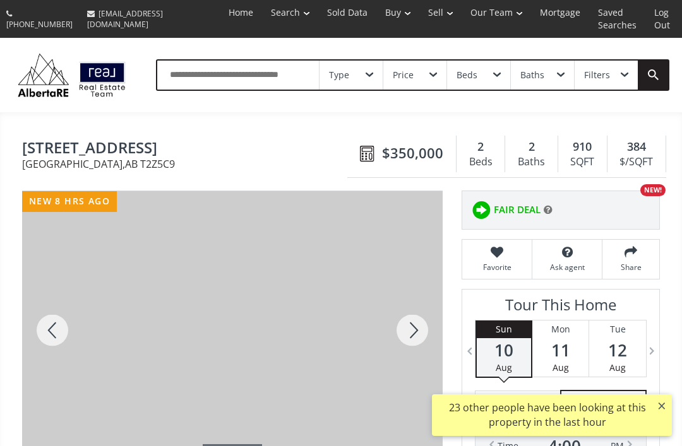
click at [417, 319] on div at bounding box center [412, 330] width 61 height 278
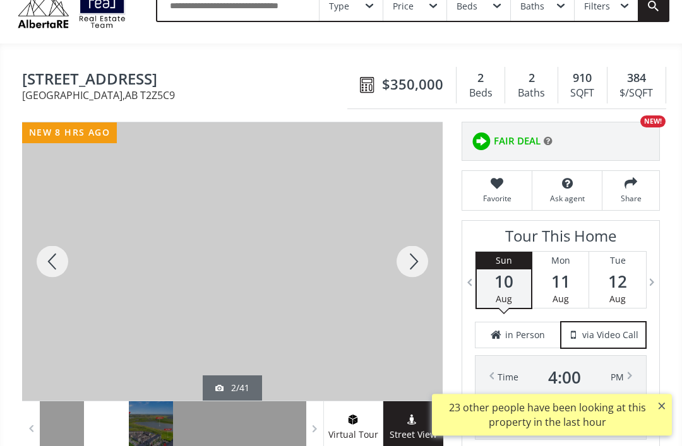
scroll to position [70, 0]
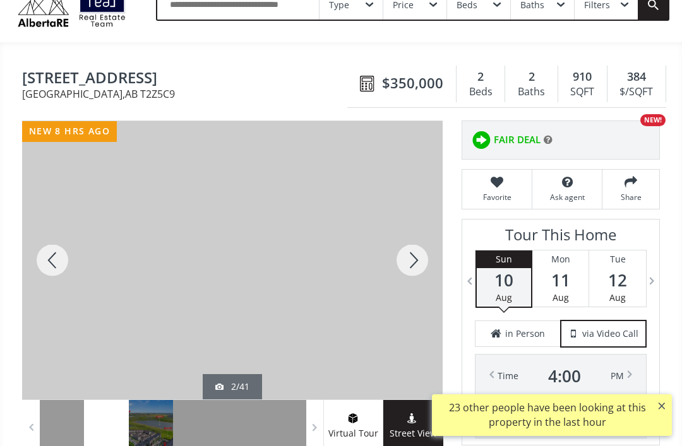
click at [409, 242] on div at bounding box center [412, 260] width 61 height 278
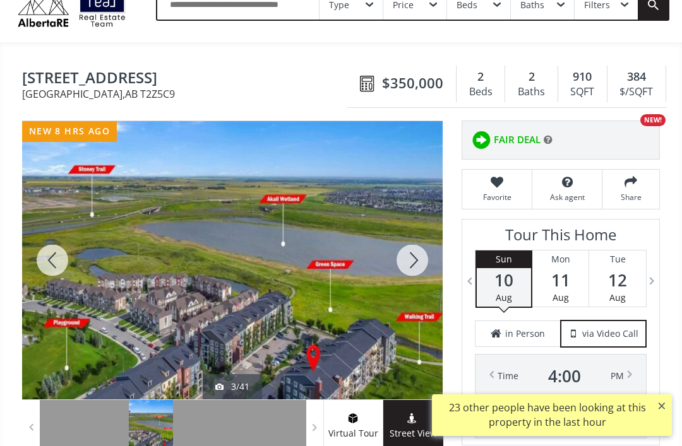
click at [415, 249] on div at bounding box center [412, 260] width 61 height 278
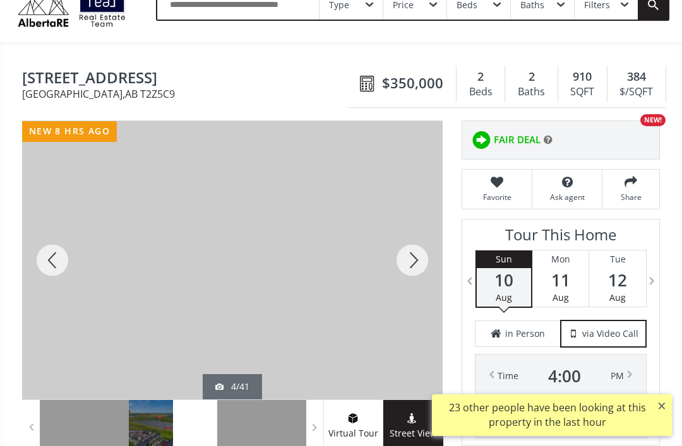
click at [415, 253] on div at bounding box center [412, 260] width 61 height 278
click at [414, 256] on div at bounding box center [412, 260] width 61 height 278
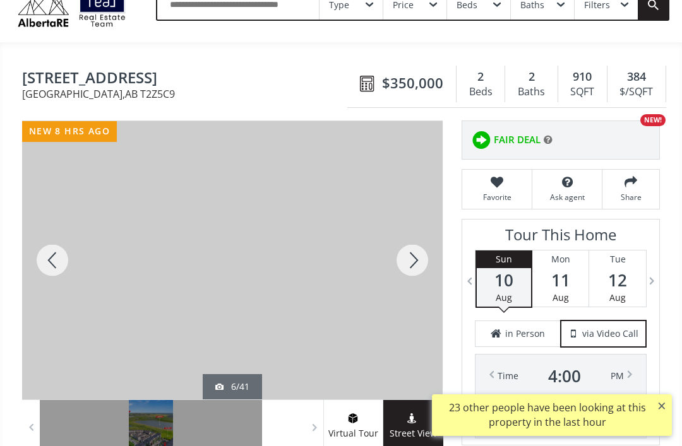
click at [415, 258] on div at bounding box center [412, 260] width 61 height 278
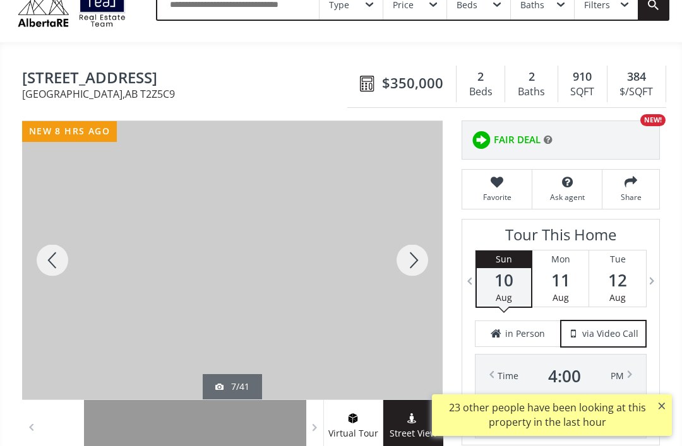
click at [425, 254] on div at bounding box center [412, 260] width 61 height 278
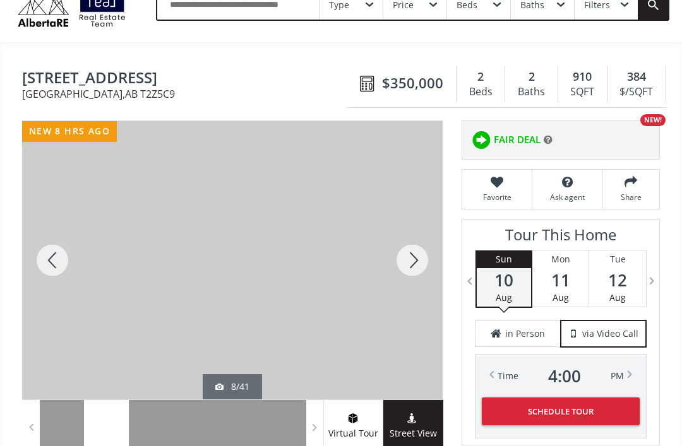
click at [418, 248] on div at bounding box center [412, 260] width 61 height 278
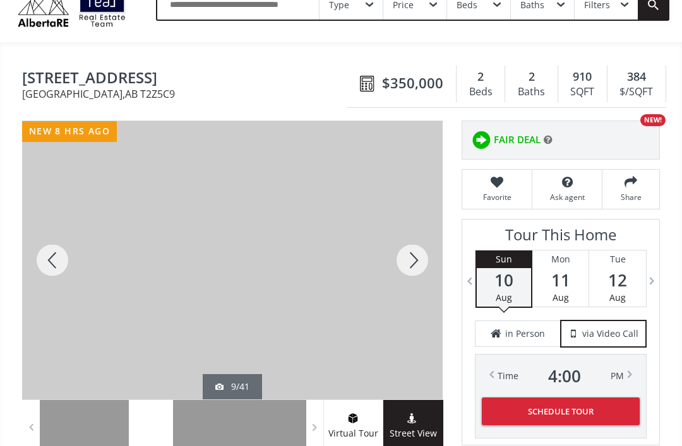
click at [422, 251] on div at bounding box center [412, 260] width 61 height 278
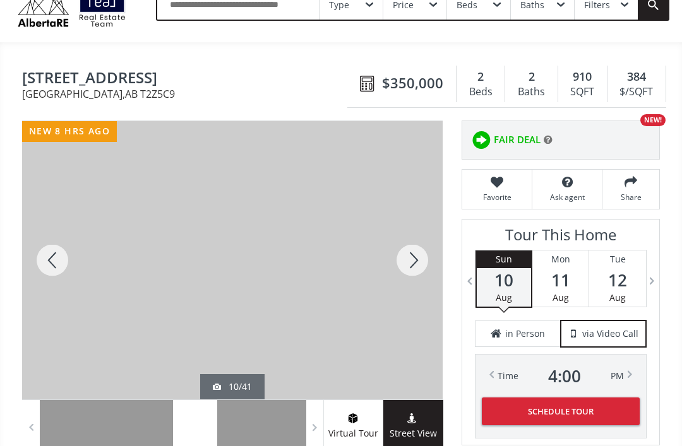
click at [420, 249] on div at bounding box center [412, 260] width 61 height 278
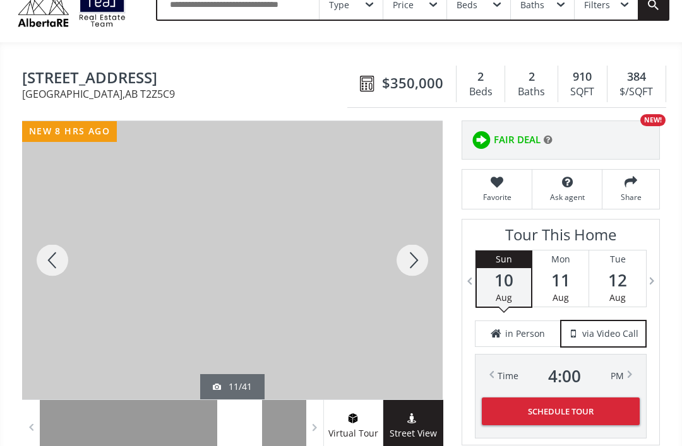
click at [431, 244] on div at bounding box center [412, 260] width 61 height 278
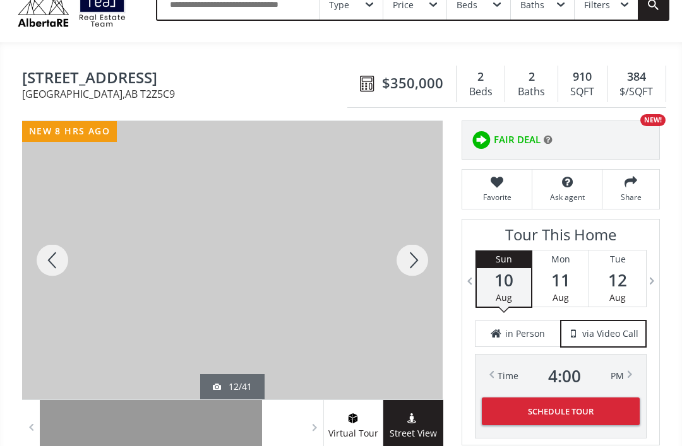
click at [406, 247] on div at bounding box center [412, 260] width 61 height 278
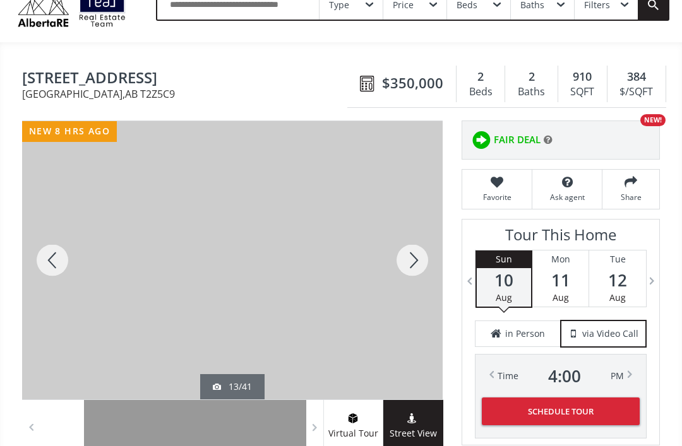
click at [407, 246] on div at bounding box center [412, 260] width 61 height 278
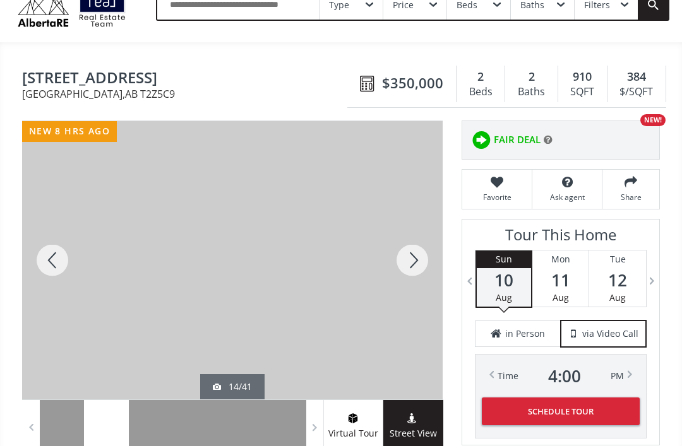
click at [410, 250] on div at bounding box center [412, 260] width 61 height 278
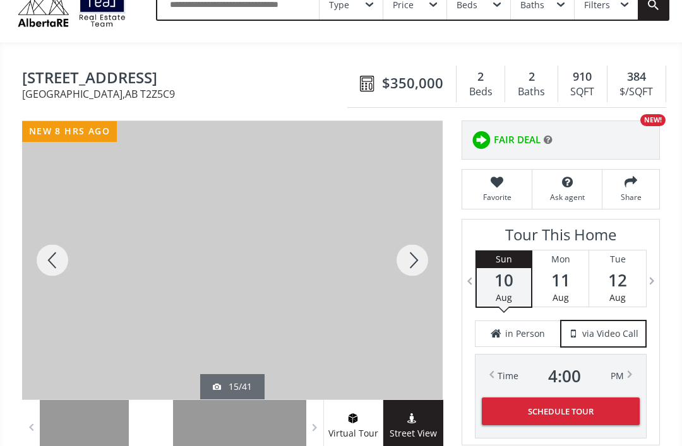
click at [407, 242] on div at bounding box center [412, 260] width 61 height 278
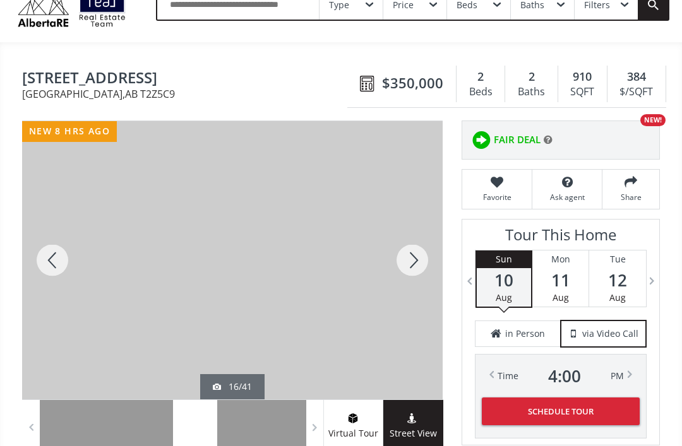
click at [415, 241] on div at bounding box center [412, 260] width 61 height 278
click at [412, 239] on div at bounding box center [412, 260] width 61 height 278
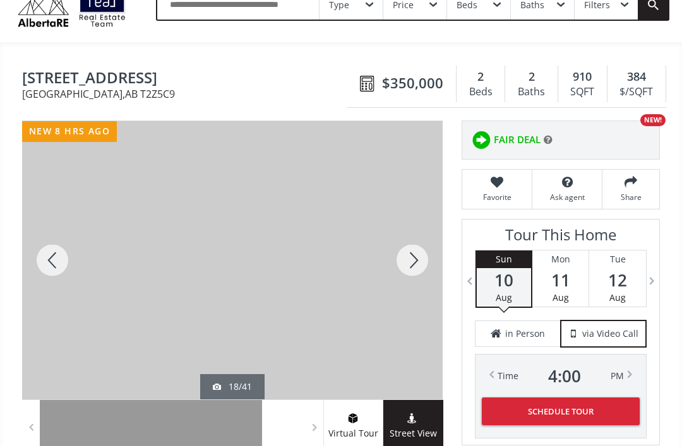
click at [415, 254] on div at bounding box center [412, 260] width 61 height 278
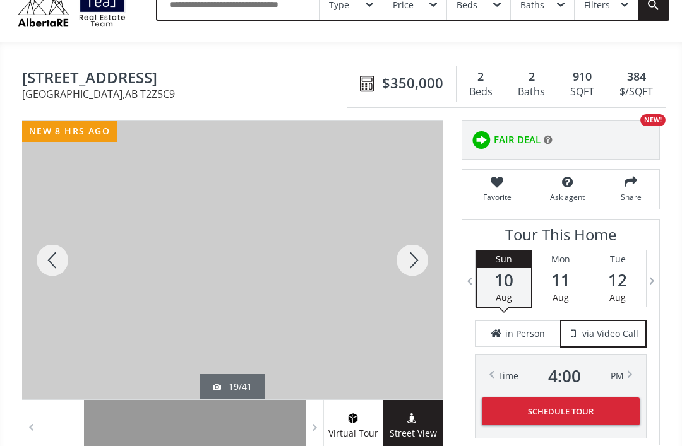
click at [416, 253] on div at bounding box center [412, 260] width 61 height 278
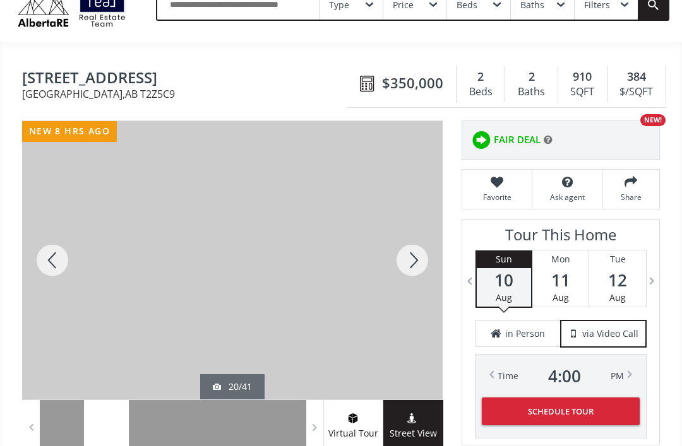
click at [420, 247] on div at bounding box center [412, 260] width 61 height 278
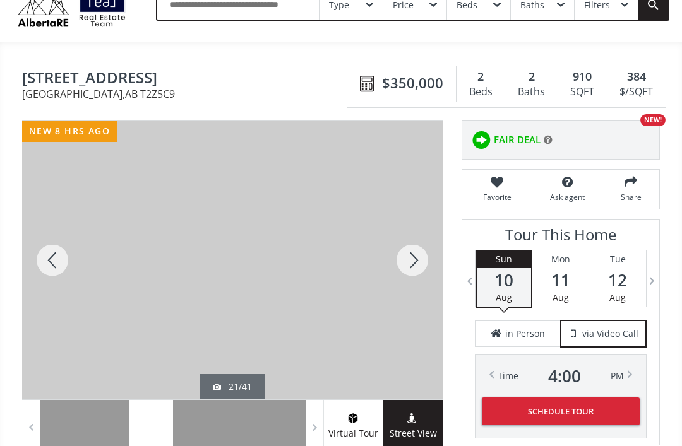
click at [408, 253] on div at bounding box center [412, 260] width 61 height 278
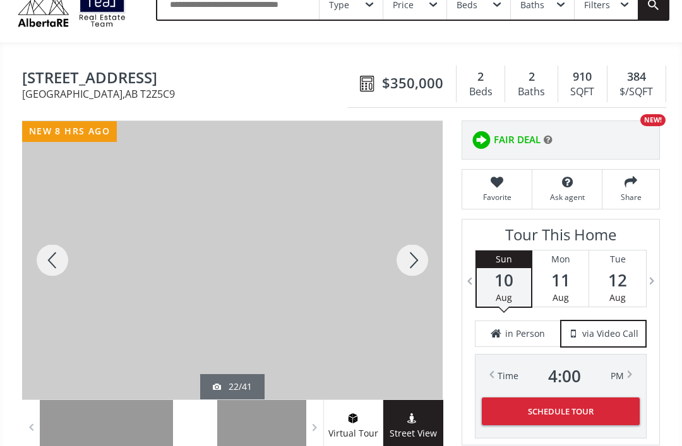
click at [407, 239] on div at bounding box center [412, 260] width 61 height 278
click at [402, 247] on div at bounding box center [412, 260] width 61 height 278
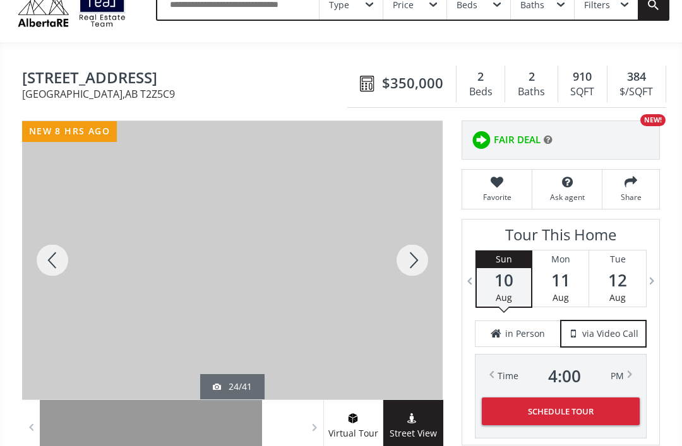
click at [403, 249] on div at bounding box center [412, 260] width 61 height 278
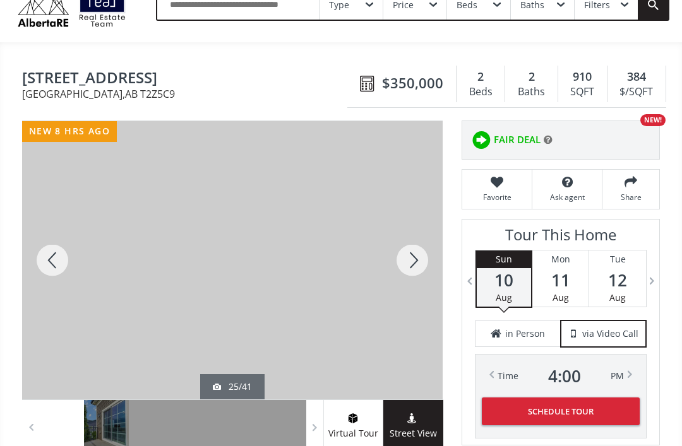
click at [406, 245] on div at bounding box center [412, 260] width 61 height 278
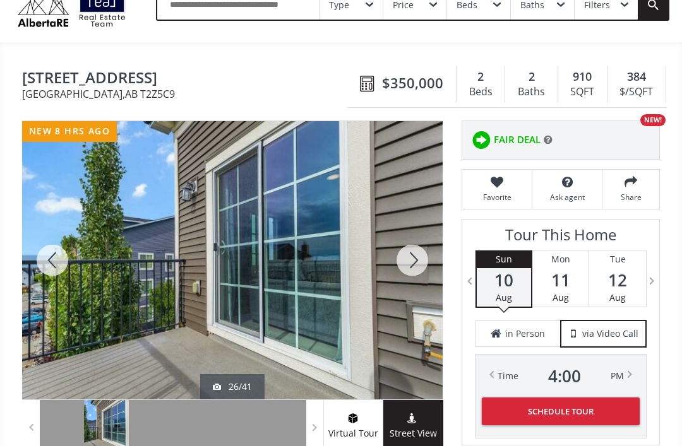
click at [409, 243] on div at bounding box center [412, 260] width 61 height 278
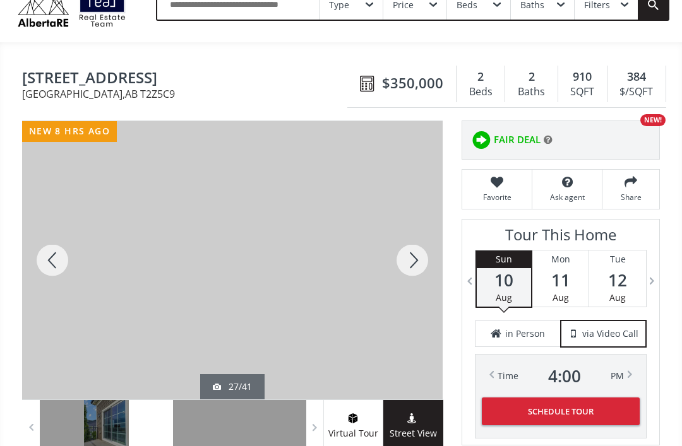
click at [406, 249] on div at bounding box center [412, 260] width 61 height 278
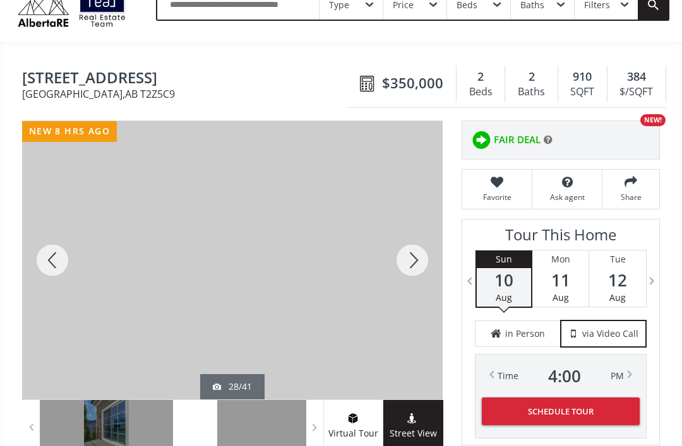
click at [49, 255] on div at bounding box center [52, 260] width 61 height 278
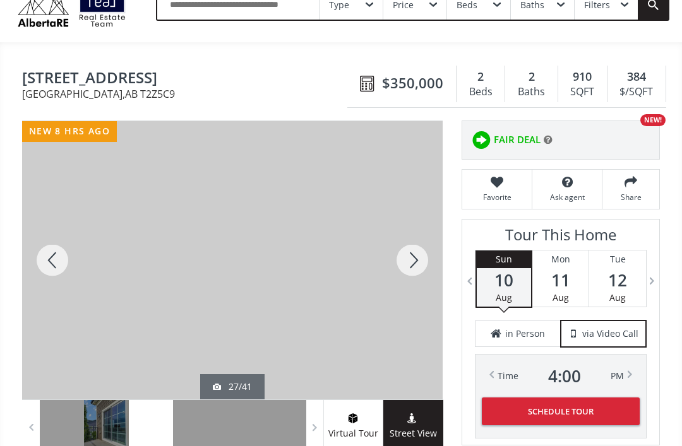
click at [412, 252] on div at bounding box center [412, 260] width 61 height 278
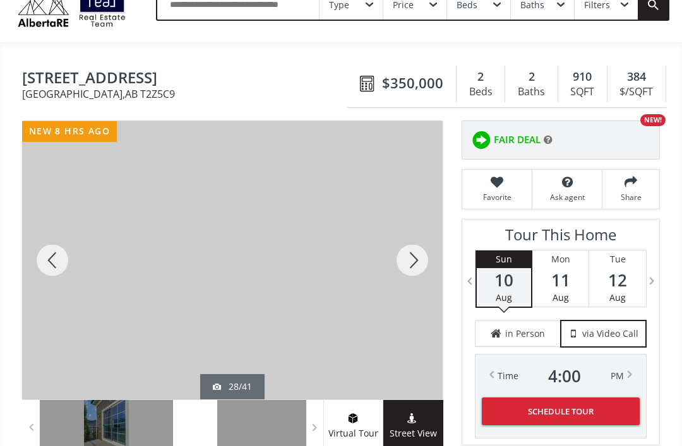
click at [417, 246] on div at bounding box center [412, 260] width 61 height 278
click at [402, 251] on div at bounding box center [412, 260] width 61 height 278
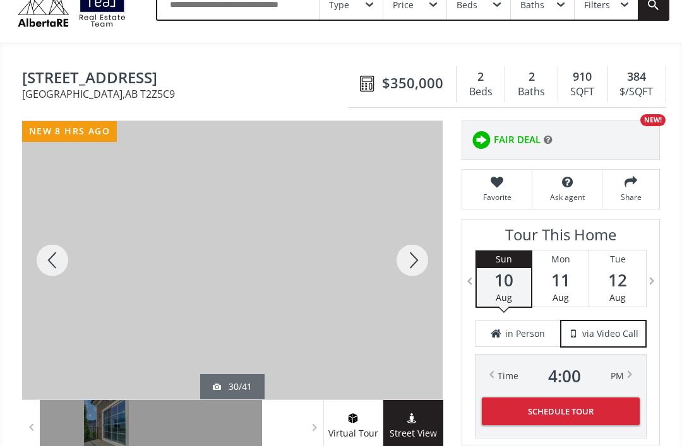
click at [402, 254] on div at bounding box center [412, 260] width 61 height 278
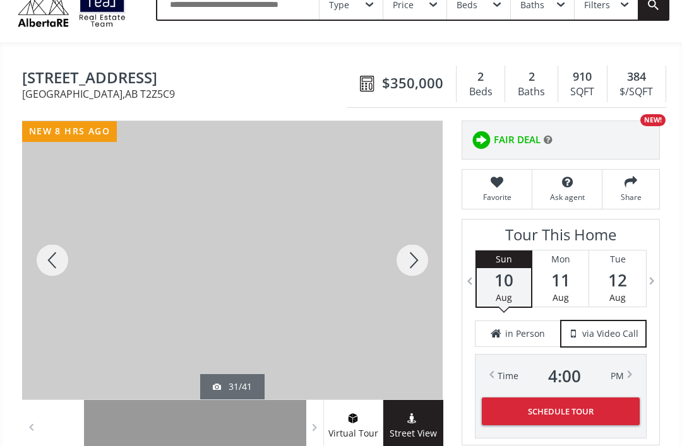
click at [406, 251] on div at bounding box center [412, 260] width 61 height 278
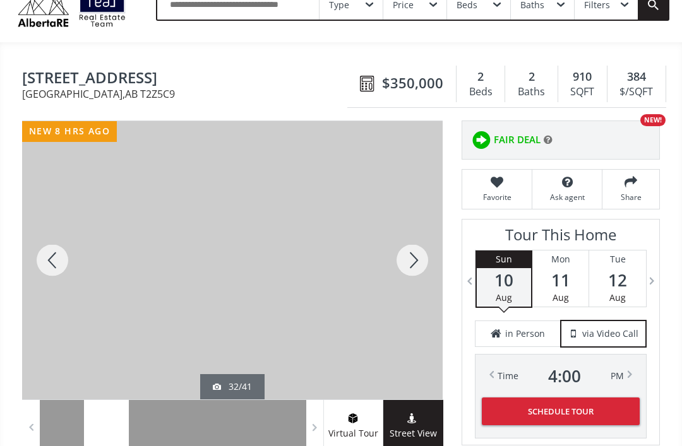
click at [415, 252] on div at bounding box center [412, 260] width 61 height 278
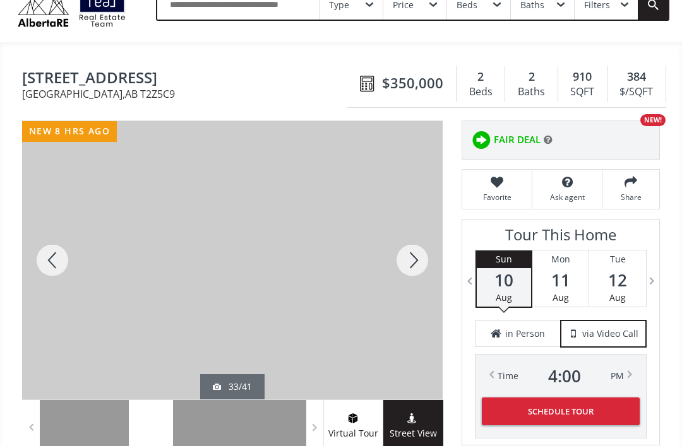
click at [421, 251] on div at bounding box center [412, 260] width 61 height 278
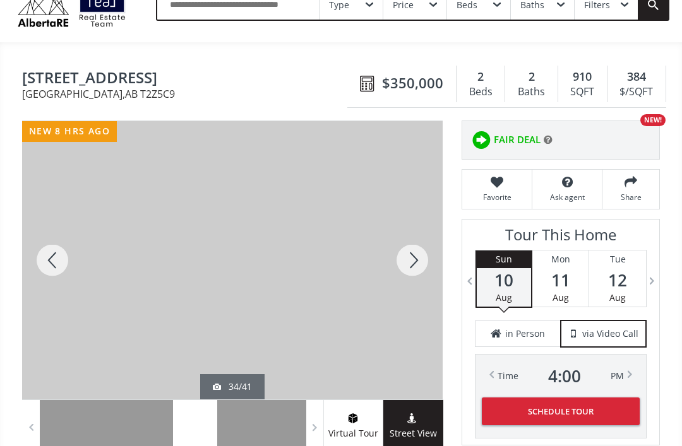
click at [410, 249] on div at bounding box center [412, 260] width 61 height 278
click at [417, 247] on div at bounding box center [412, 260] width 61 height 278
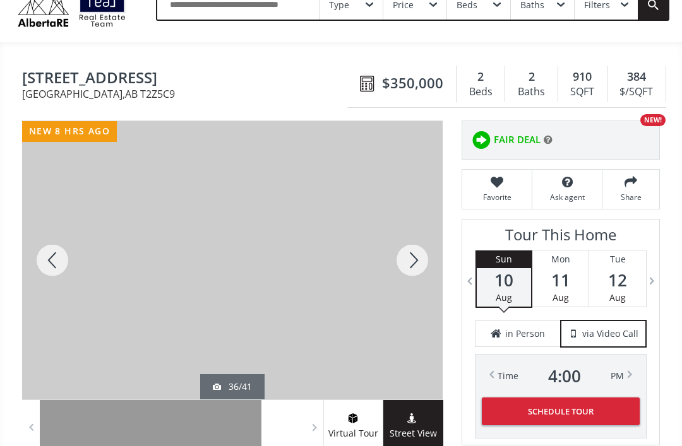
click at [400, 251] on div at bounding box center [412, 260] width 61 height 278
click at [417, 247] on div at bounding box center [412, 260] width 61 height 278
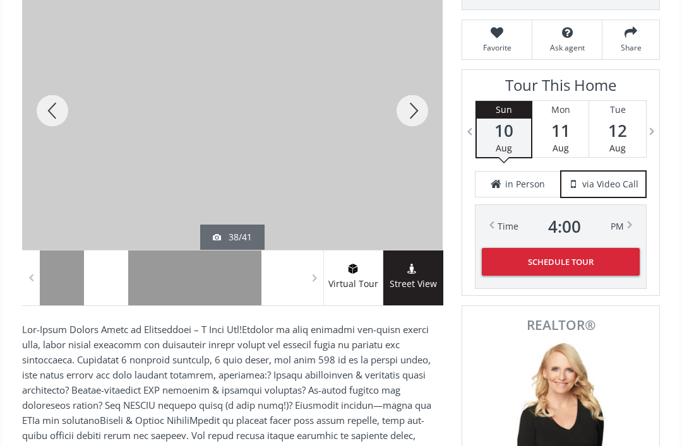
click at [410, 100] on div at bounding box center [412, 111] width 61 height 278
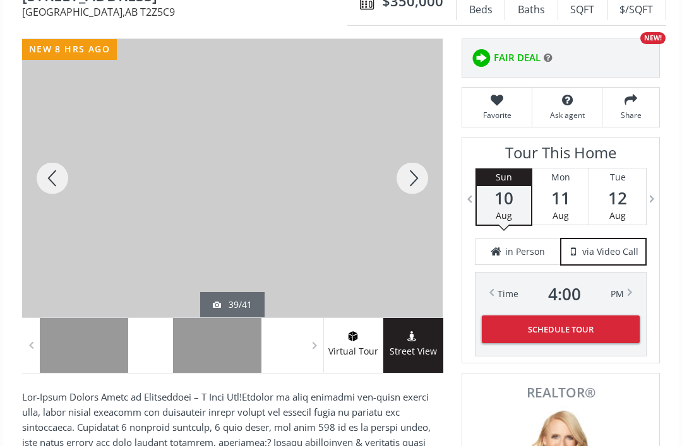
click at [406, 150] on div at bounding box center [412, 179] width 61 height 278
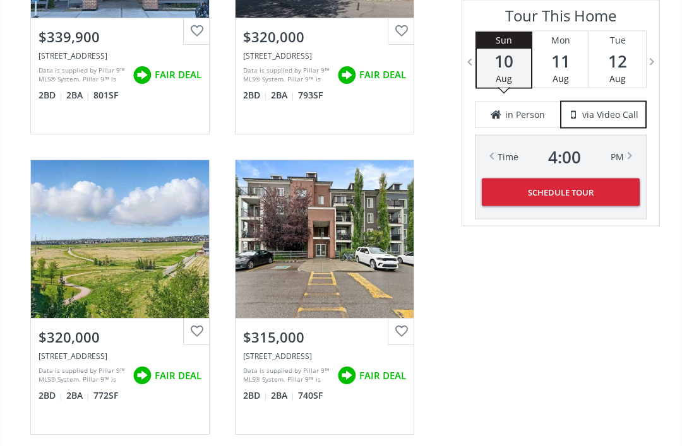
scroll to position [1943, 0]
